Goal: Task Accomplishment & Management: Use online tool/utility

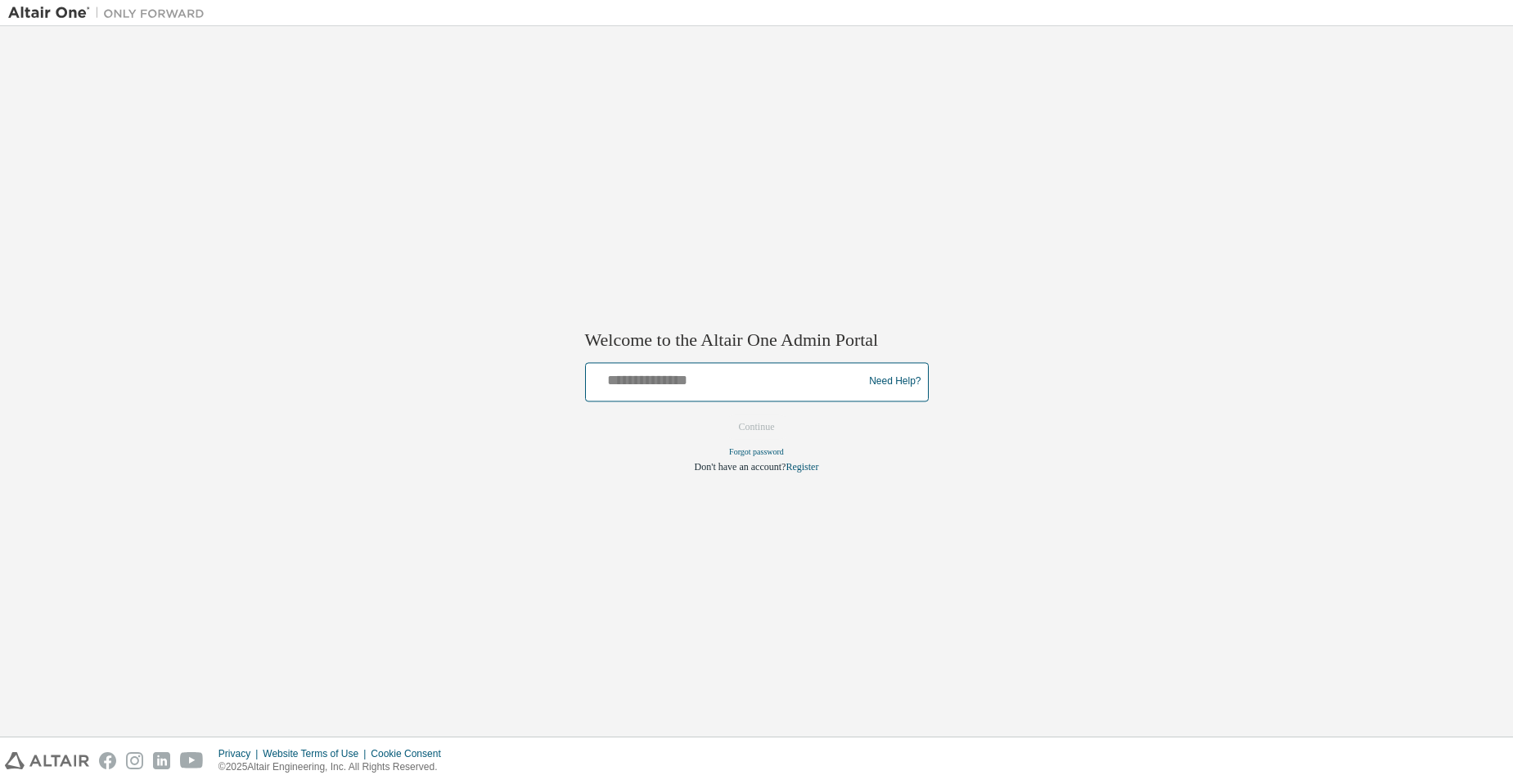
click at [696, 386] on input "text" at bounding box center [727, 378] width 269 height 24
type input "**********"
click at [737, 435] on button "Continue" at bounding box center [756, 427] width 70 height 24
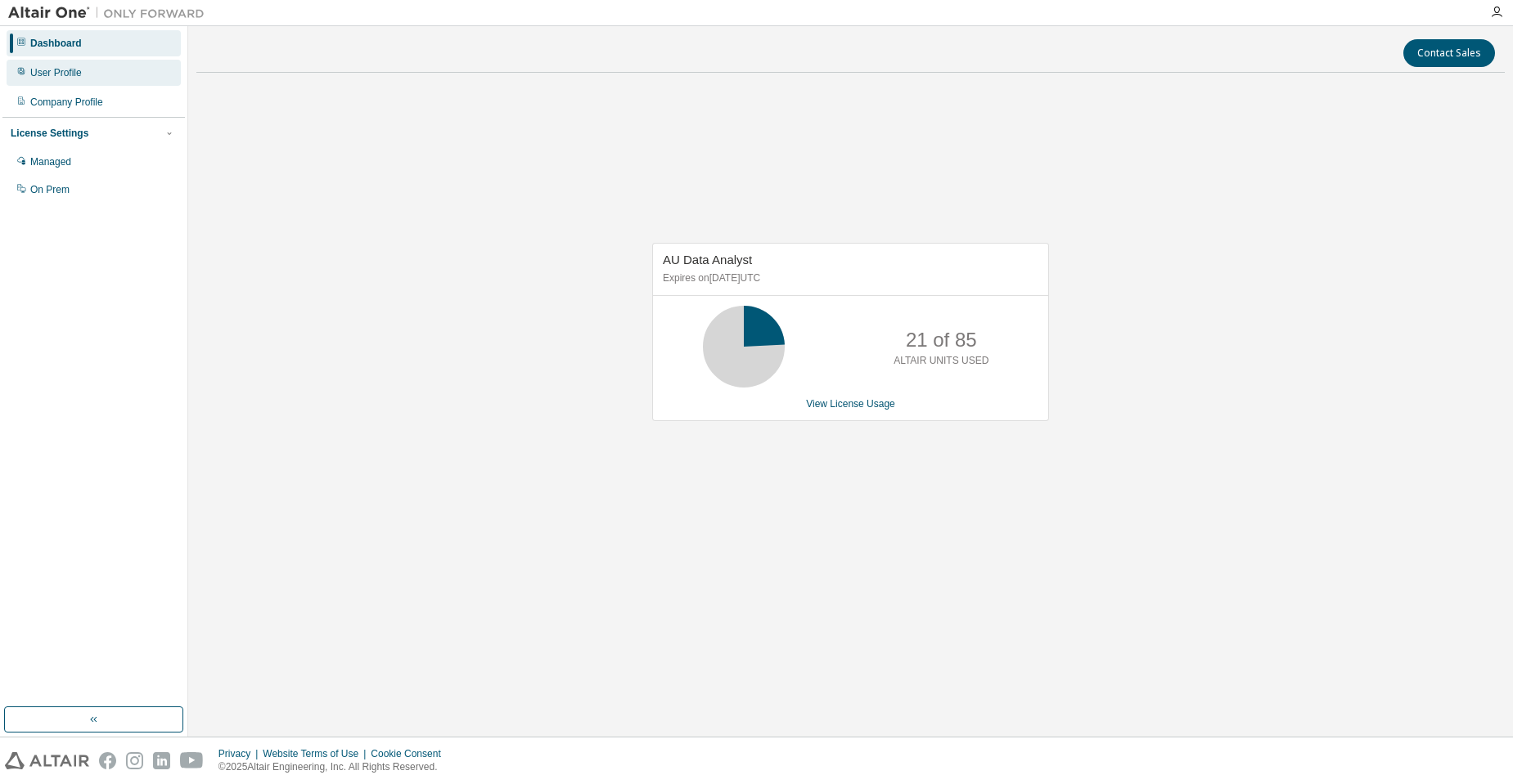
click at [122, 82] on div "User Profile" at bounding box center [94, 73] width 174 height 26
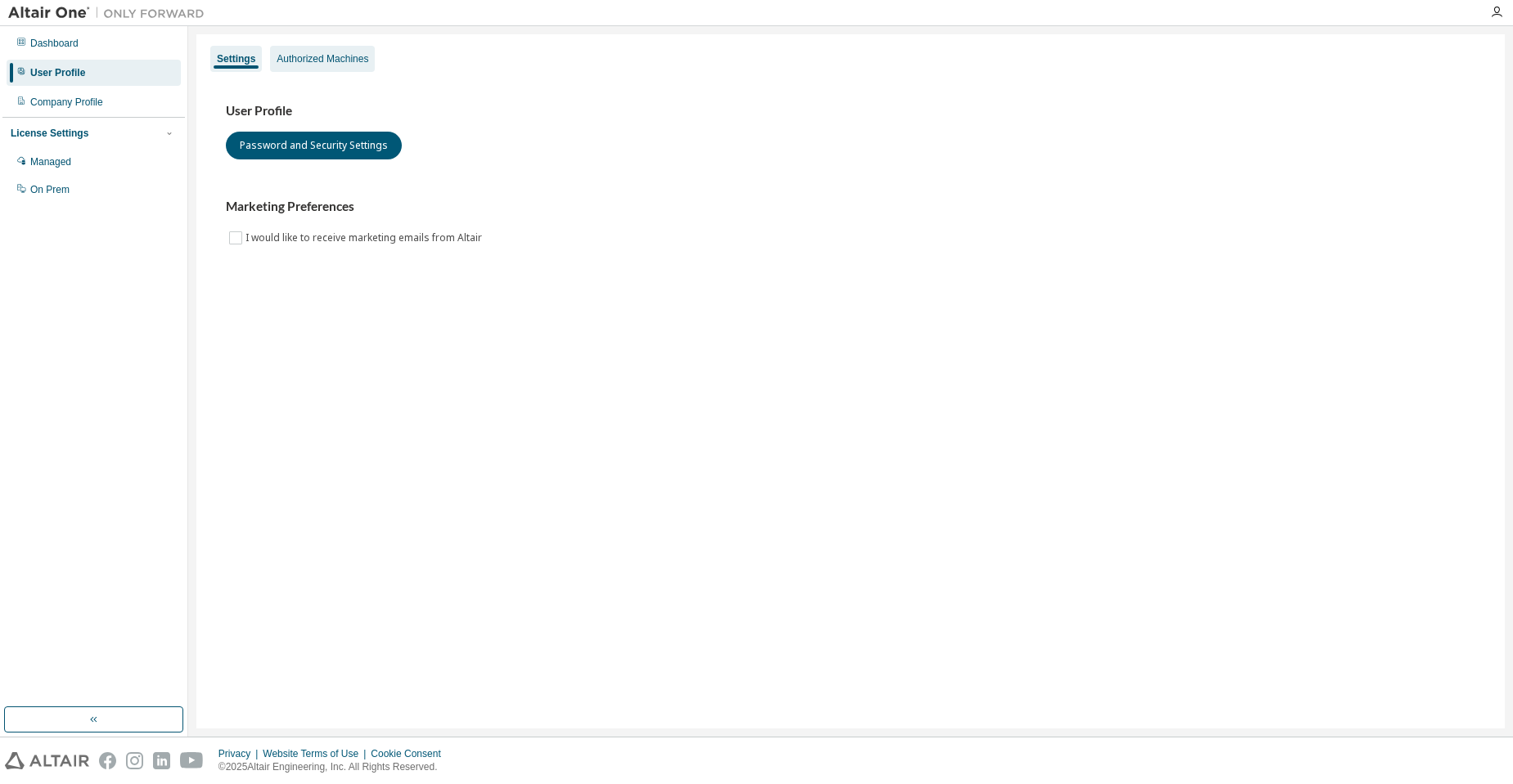
click at [352, 57] on div "Authorized Machines" at bounding box center [322, 58] width 91 height 13
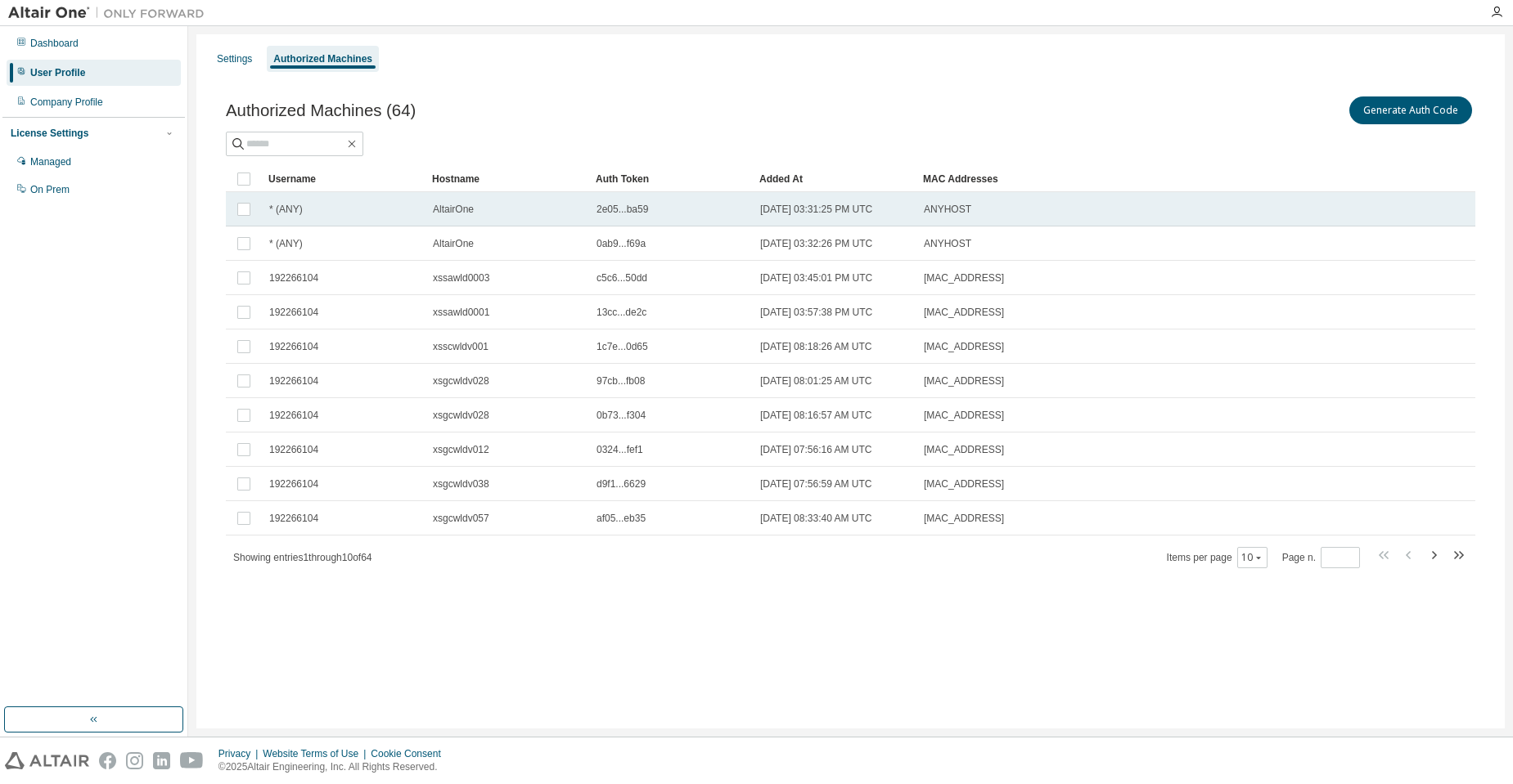
click at [523, 221] on td "AltairOne" at bounding box center [507, 209] width 164 height 35
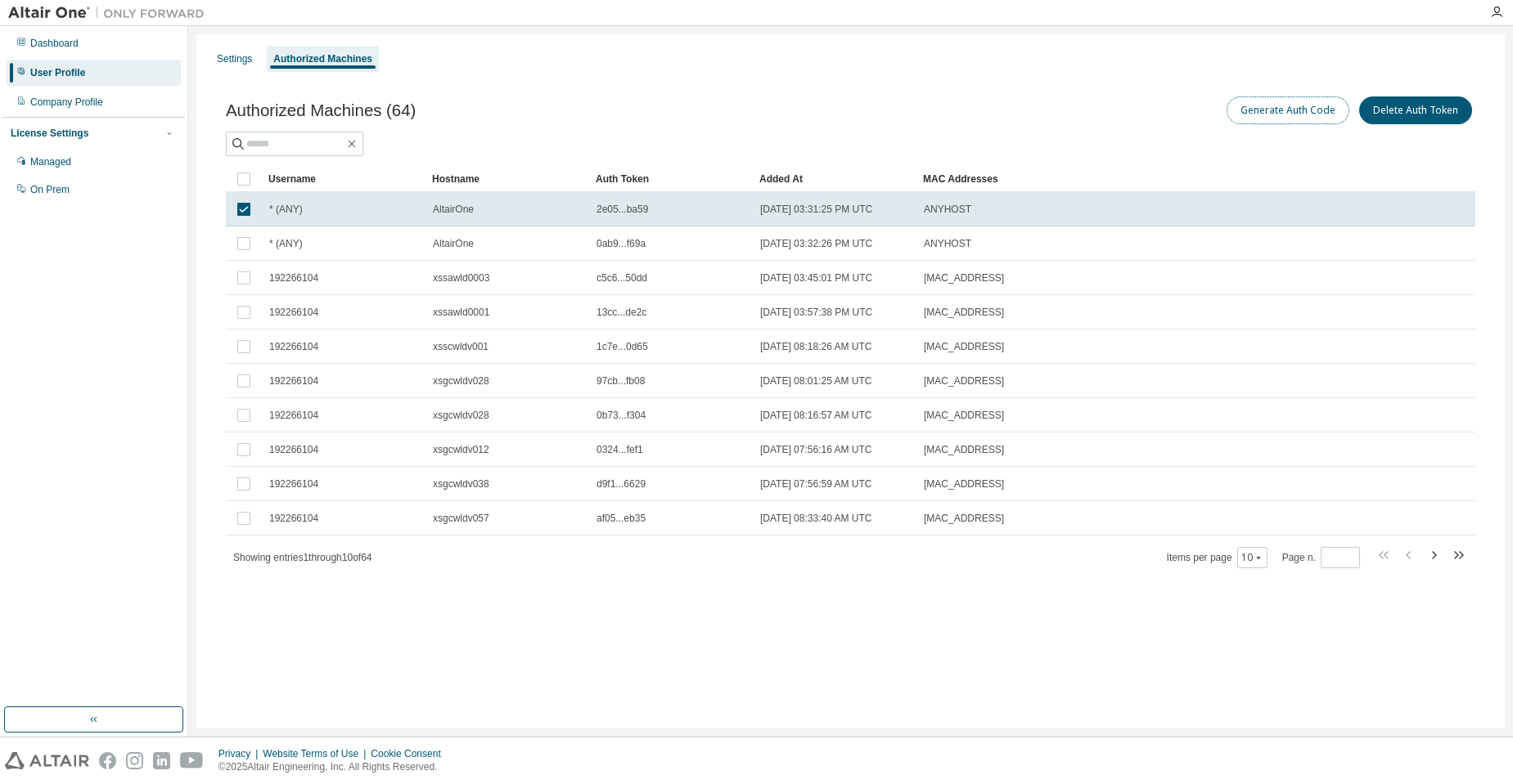
click at [1297, 100] on button "Generate Auth Code" at bounding box center [1287, 110] width 123 height 28
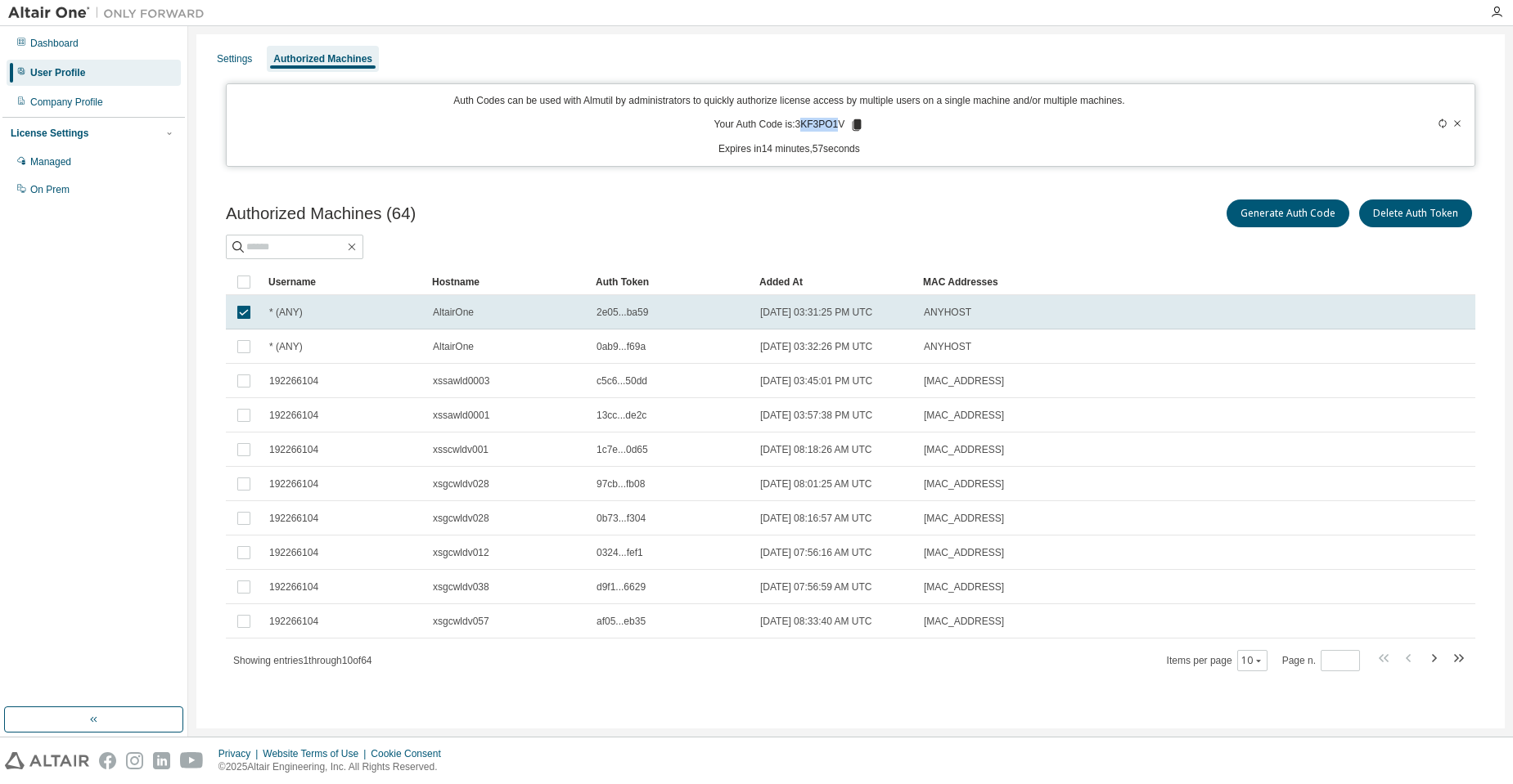
drag, startPoint x: 801, startPoint y: 122, endPoint x: 841, endPoint y: 129, distance: 40.6
click at [841, 129] on p "Your Auth Code is: 3KF3PO1V" at bounding box center [789, 124] width 150 height 14
drag, startPoint x: 799, startPoint y: 125, endPoint x: 850, endPoint y: 128, distance: 51.1
click at [850, 128] on p "Your Auth Code is: 3KF3PO1V" at bounding box center [789, 124] width 150 height 14
copy p "3KF3PO1V"
